Goal: Transaction & Acquisition: Purchase product/service

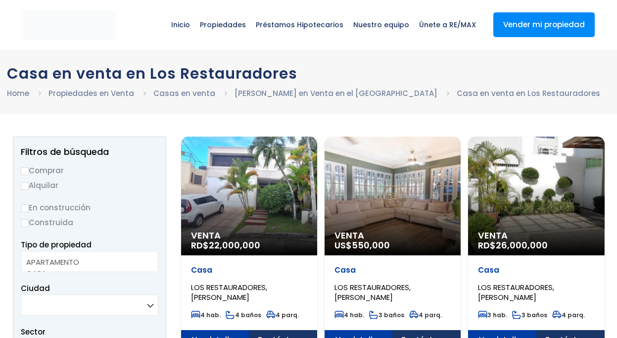
select select
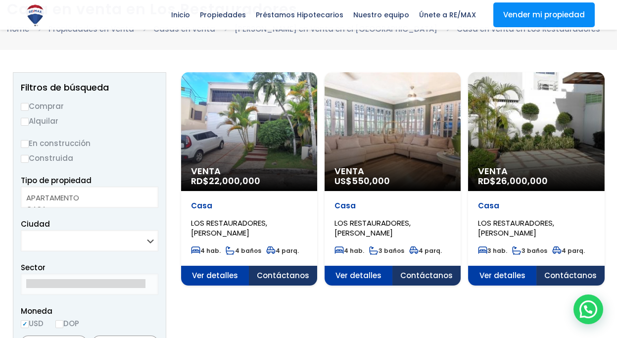
scroll to position [49, 0]
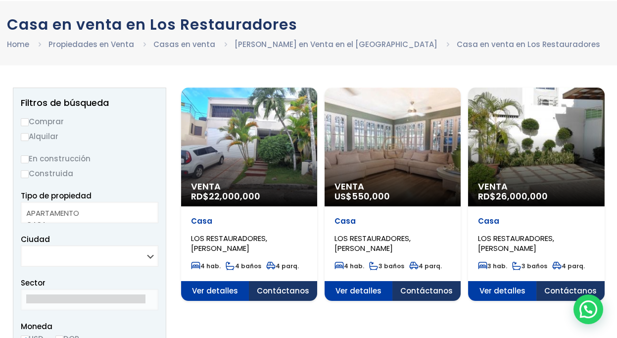
click at [227, 171] on div "Venta RD$ 22,000,000" at bounding box center [249, 147] width 136 height 119
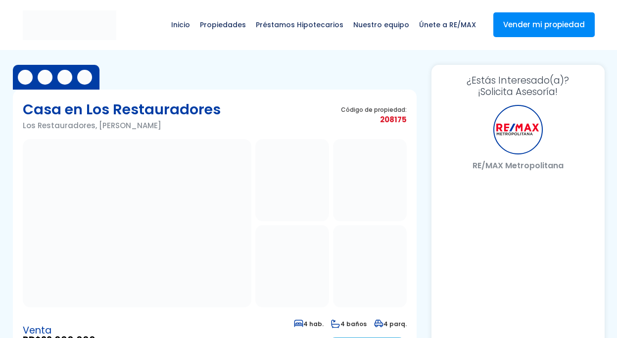
select select "US"
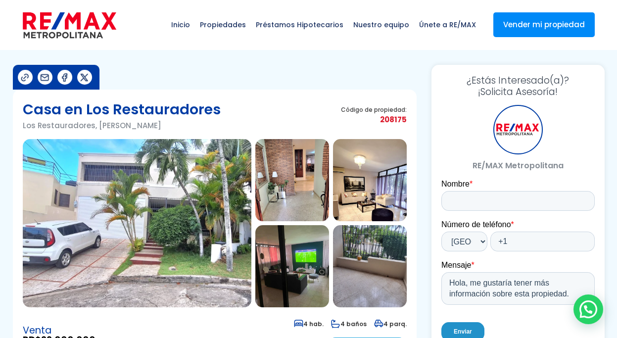
click at [284, 186] on img at bounding box center [292, 180] width 74 height 82
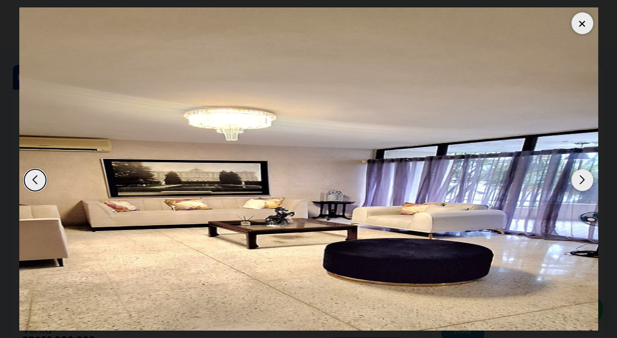
click at [583, 179] on div "Next slide" at bounding box center [583, 180] width 22 height 22
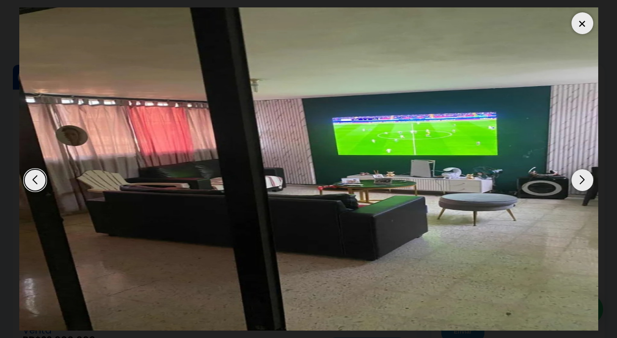
click at [583, 179] on div "Next slide" at bounding box center [583, 180] width 22 height 22
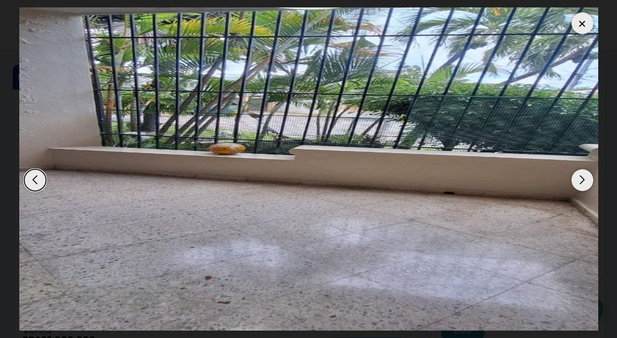
click at [583, 179] on div "Next slide" at bounding box center [583, 180] width 22 height 22
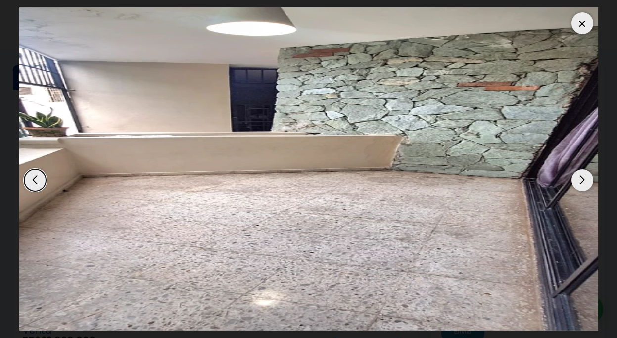
click at [583, 179] on div "Next slide" at bounding box center [583, 180] width 22 height 22
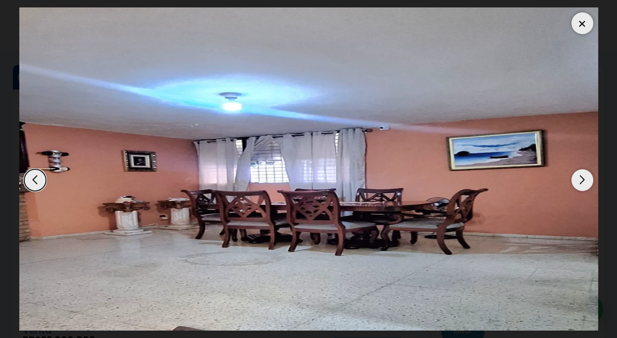
click at [583, 179] on div "Next slide" at bounding box center [583, 180] width 22 height 22
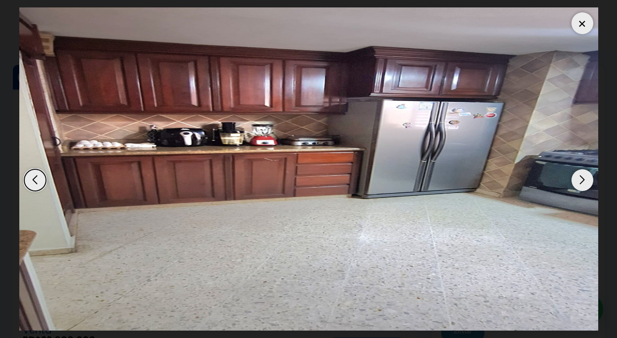
click at [583, 179] on div "Next slide" at bounding box center [583, 180] width 22 height 22
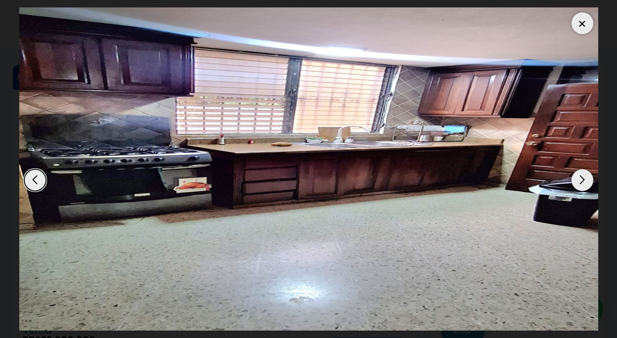
click at [583, 179] on div "Next slide" at bounding box center [583, 180] width 22 height 22
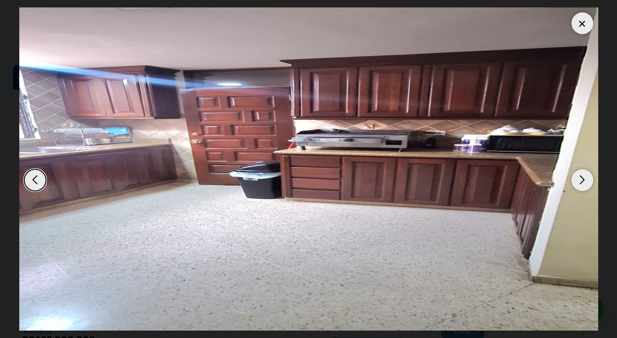
click at [583, 25] on div at bounding box center [583, 23] width 22 height 22
